Goal: Task Accomplishment & Management: Use online tool/utility

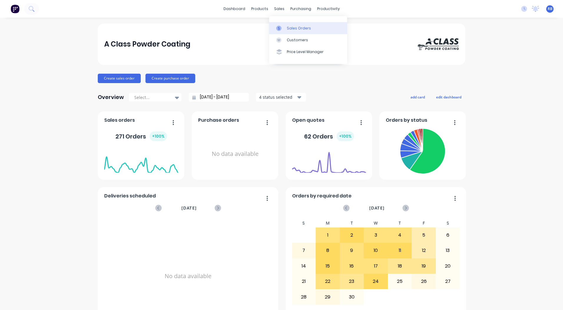
click at [288, 25] on link "Sales Orders" at bounding box center [308, 28] width 78 height 12
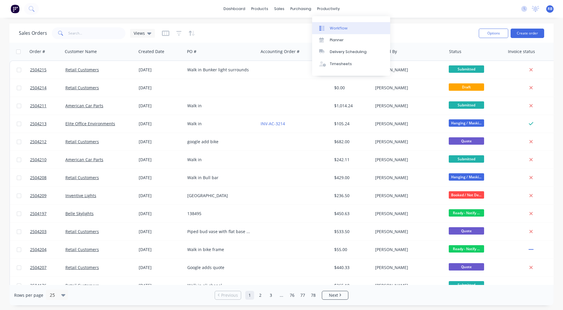
click at [337, 29] on div "Workflow" at bounding box center [339, 28] width 18 height 5
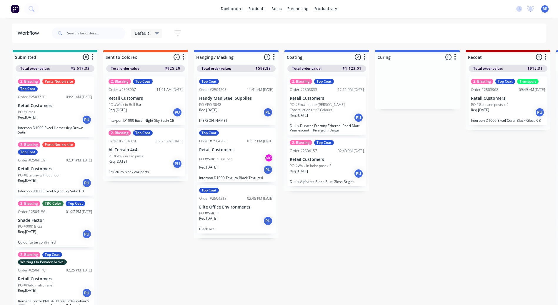
click at [148, 30] on div "Default" at bounding box center [146, 33] width 31 height 9
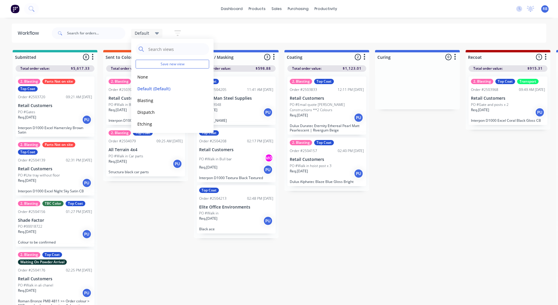
scroll to position [84, 0]
click at [149, 110] on button "Production View" at bounding box center [167, 111] width 63 height 7
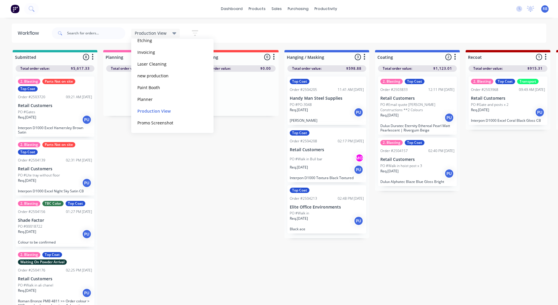
click at [245, 38] on div "Production View Save new view None edit Default (Default) edit Blasting edit Di…" at bounding box center [299, 33] width 496 height 18
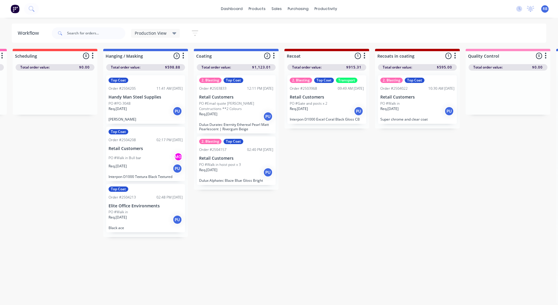
scroll to position [6, 170]
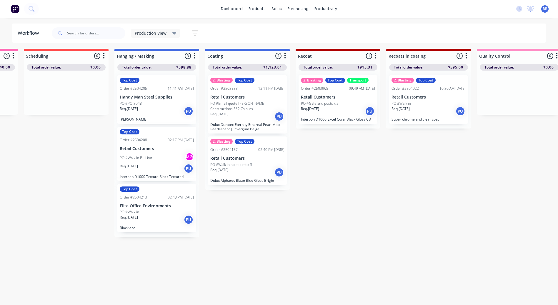
click at [265, 168] on div "Req. [DATE] PU" at bounding box center [247, 173] width 74 height 10
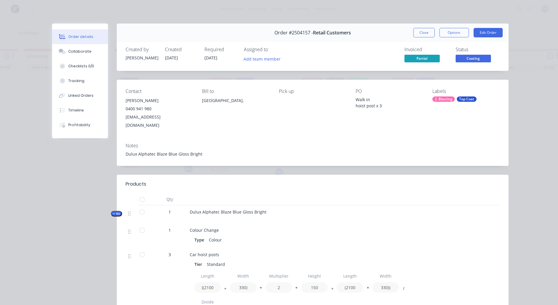
click at [309, 80] on div "Contact [PERSON_NAME] [PHONE_NUMBER] [EMAIL_ADDRESS][DOMAIN_NAME] Bill to [GEOG…" at bounding box center [313, 109] width 392 height 59
click at [486, 30] on button "Edit Order" at bounding box center [488, 32] width 29 height 9
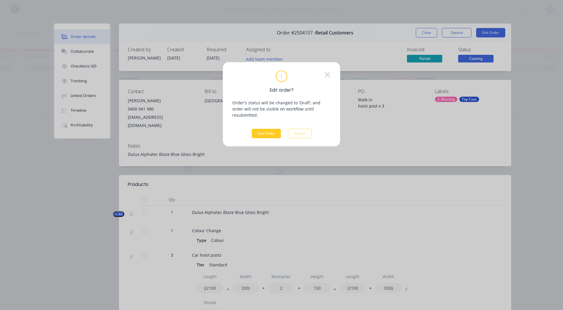
click at [271, 129] on button "Edit Order" at bounding box center [266, 133] width 29 height 9
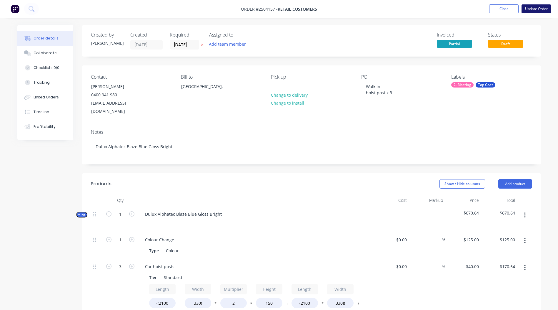
click at [536, 9] on button "Update Order" at bounding box center [536, 8] width 29 height 9
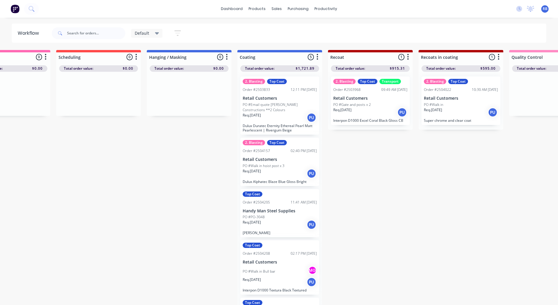
click at [280, 173] on div "Req. [DATE] PU" at bounding box center [280, 174] width 74 height 10
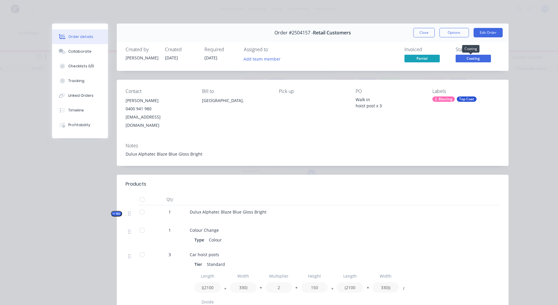
click at [464, 57] on span "Coating" at bounding box center [473, 58] width 35 height 7
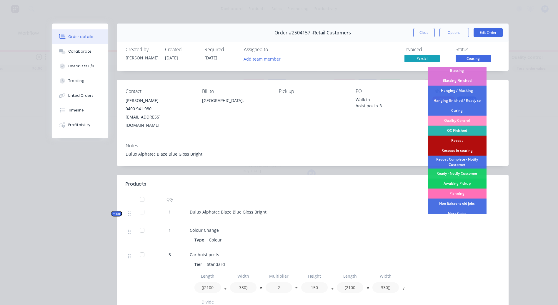
scroll to position [146, 0]
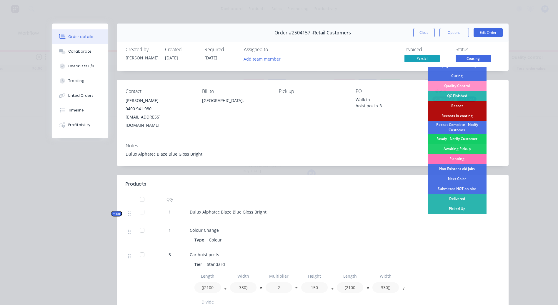
click at [452, 138] on div "Ready - Notify Customer" at bounding box center [457, 139] width 59 height 10
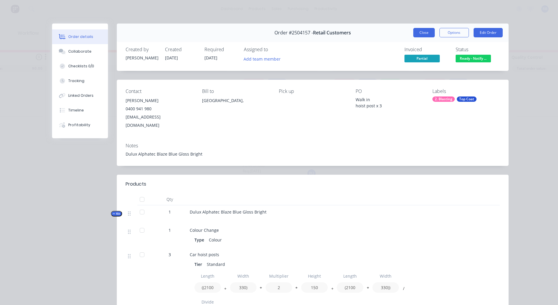
click at [424, 32] on button "Close" at bounding box center [424, 32] width 21 height 9
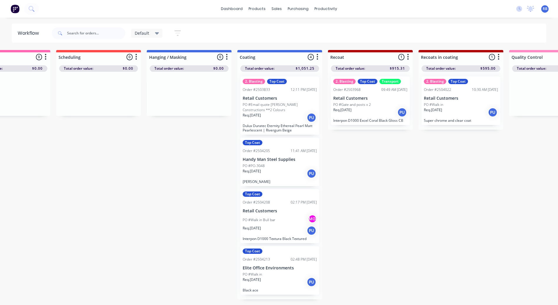
scroll to position [6, 138]
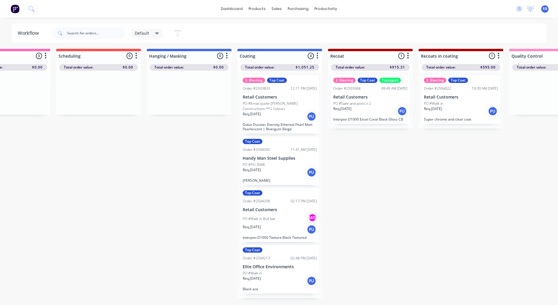
click at [280, 112] on div "Req. [DATE] PU" at bounding box center [280, 117] width 74 height 10
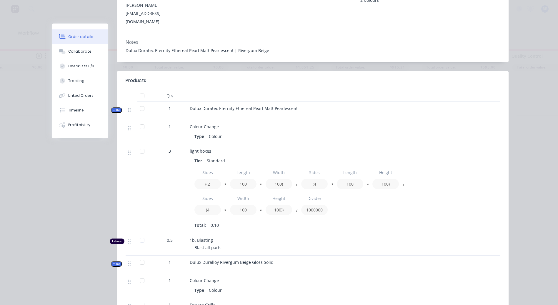
scroll to position [0, 0]
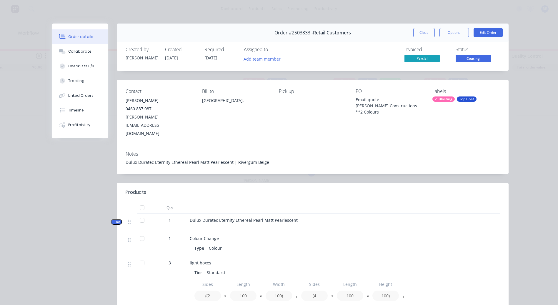
click at [470, 64] on div "Created by [PERSON_NAME] Created [DATE] Required [DATE] Assigned to Add team me…" at bounding box center [313, 55] width 392 height 31
click at [470, 63] on button "Coating" at bounding box center [473, 59] width 35 height 9
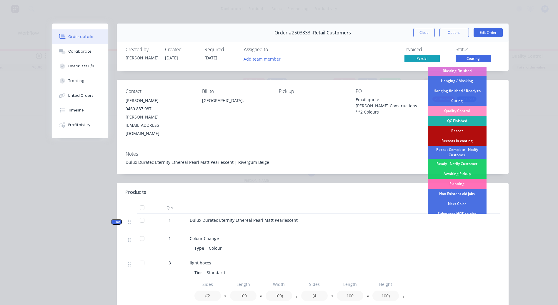
scroll to position [146, 0]
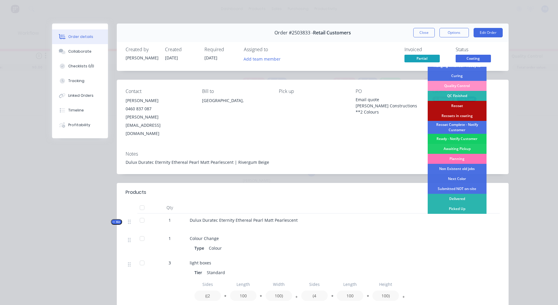
click at [456, 138] on div "Ready - Notify Customer" at bounding box center [457, 139] width 59 height 10
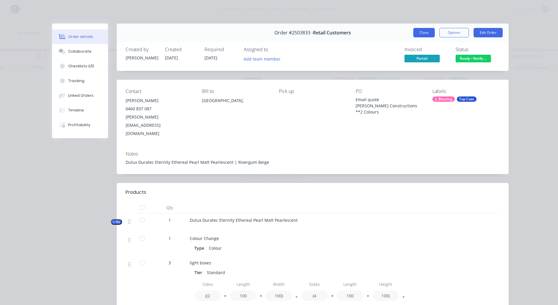
click at [420, 31] on button "Close" at bounding box center [424, 32] width 21 height 9
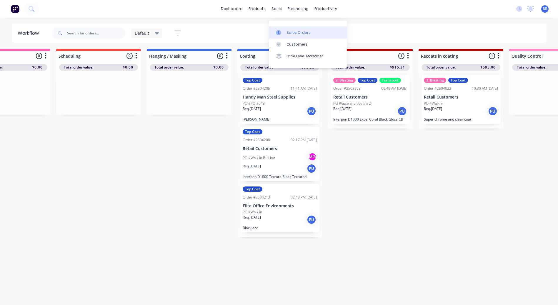
click at [284, 30] on div at bounding box center [280, 32] width 9 height 5
